Goal: Check status: Check status

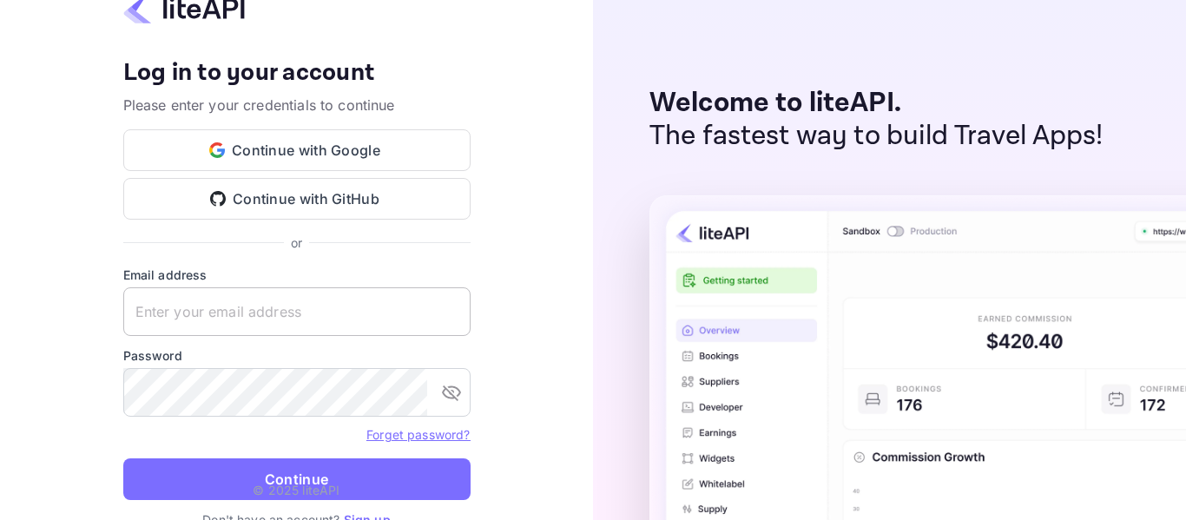
click at [460, 315] on input "text" at bounding box center [296, 311] width 347 height 49
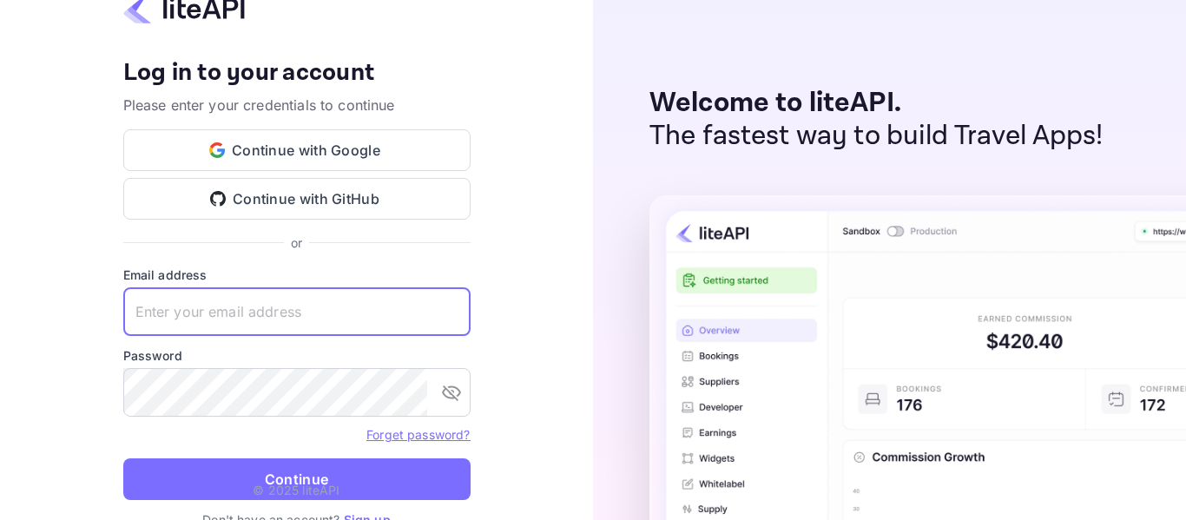
type input "zen.abddin@tbo.com"
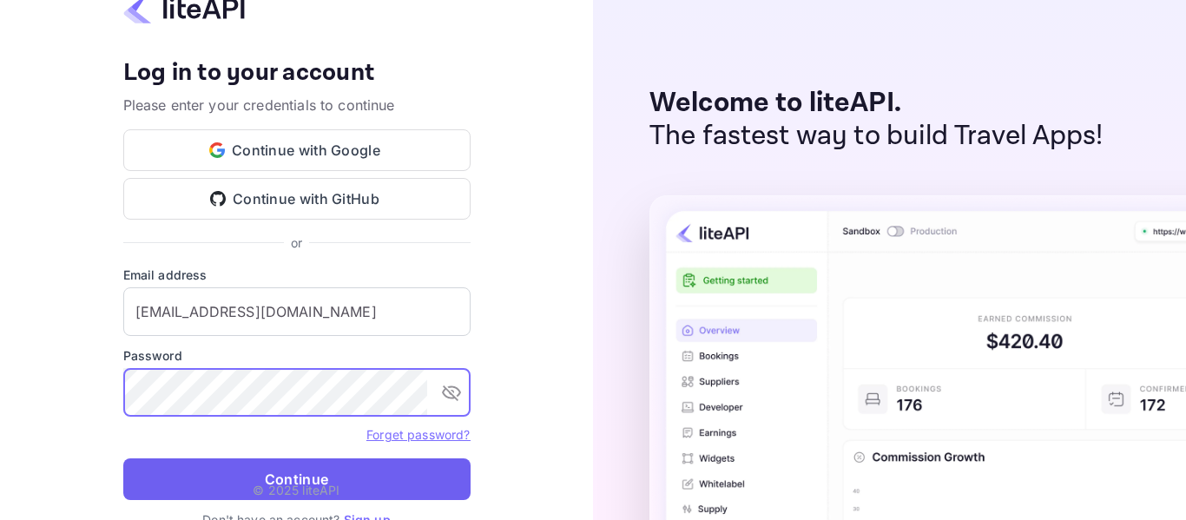
click at [292, 470] on button "Continue" at bounding box center [296, 479] width 347 height 42
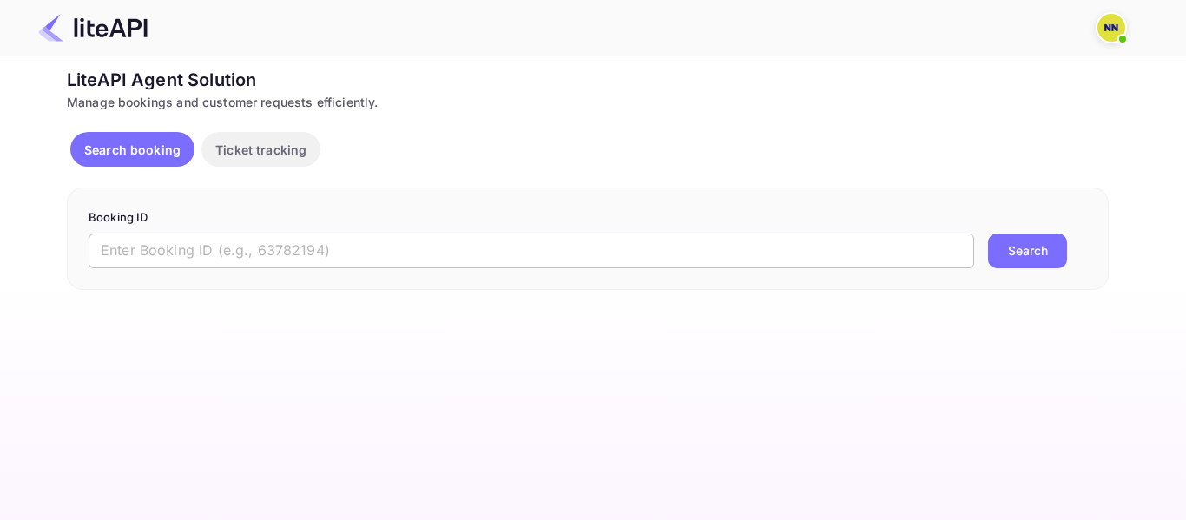
click at [287, 243] on input "text" at bounding box center [532, 251] width 886 height 35
paste input "8839559"
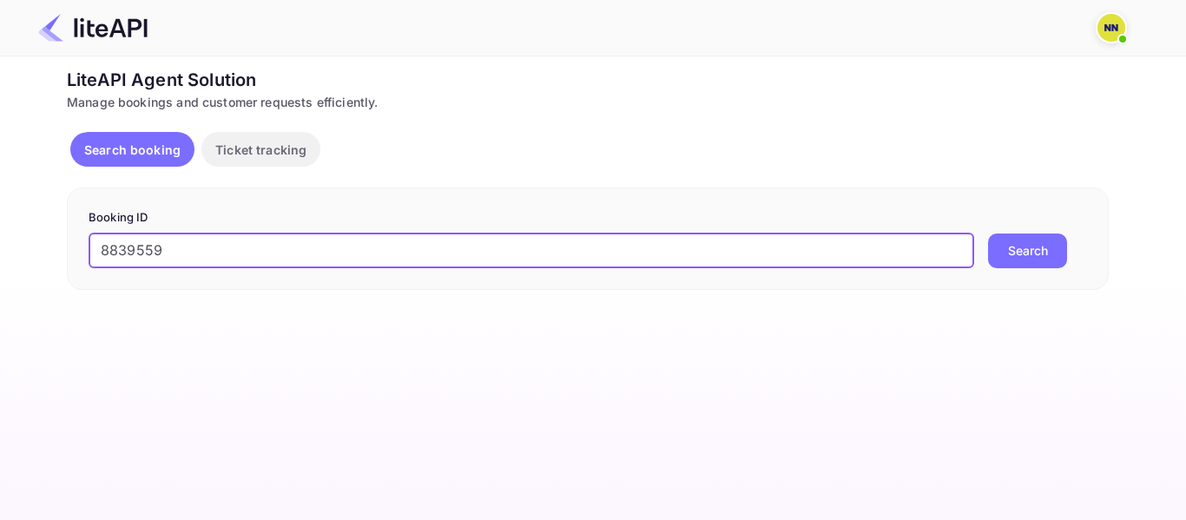
type input "8839559"
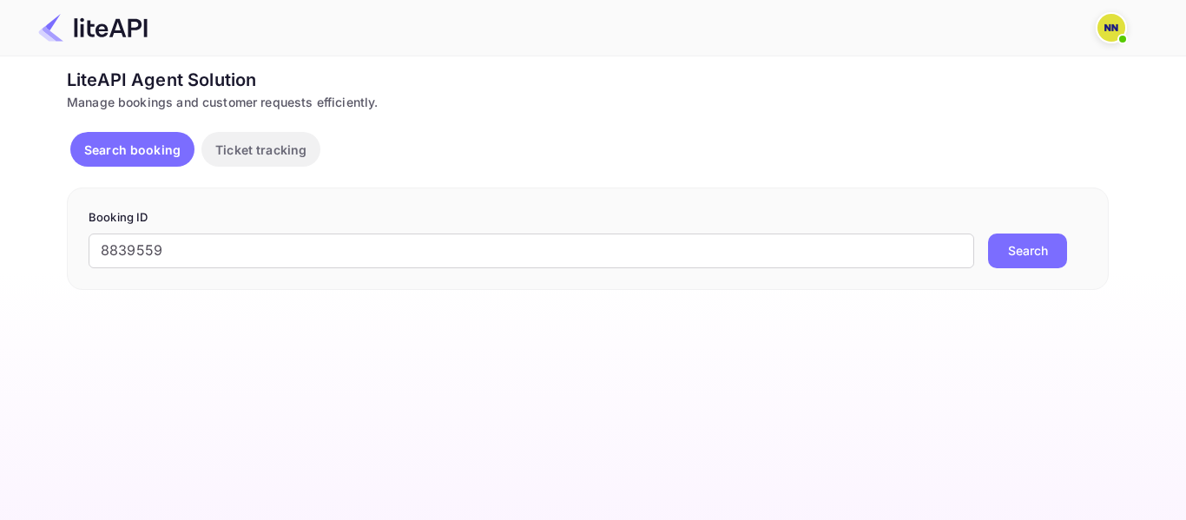
click at [990, 254] on button "Search" at bounding box center [1027, 251] width 79 height 35
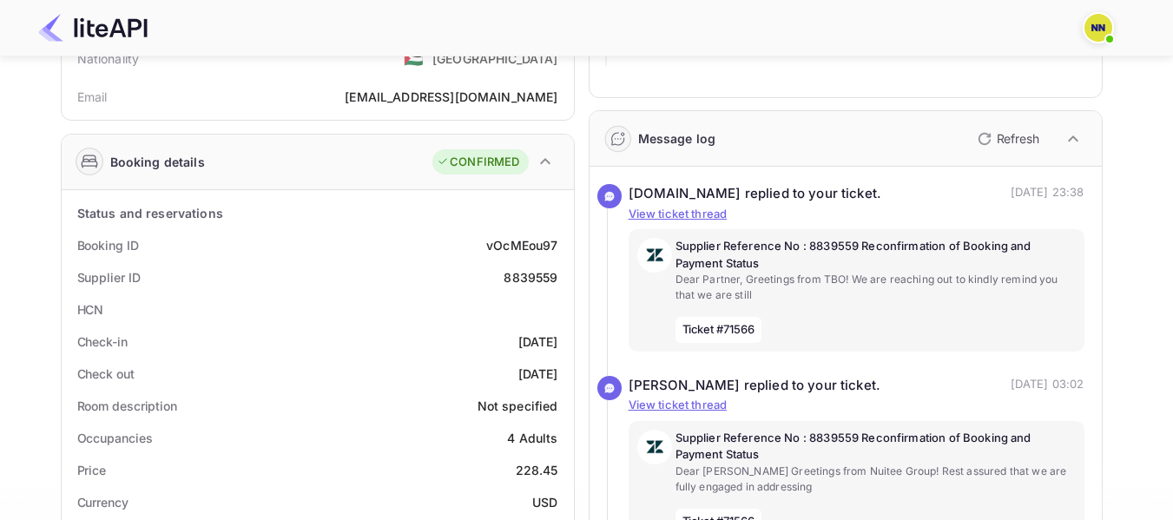
scroll to position [174, 0]
